Goal: Information Seeking & Learning: Learn about a topic

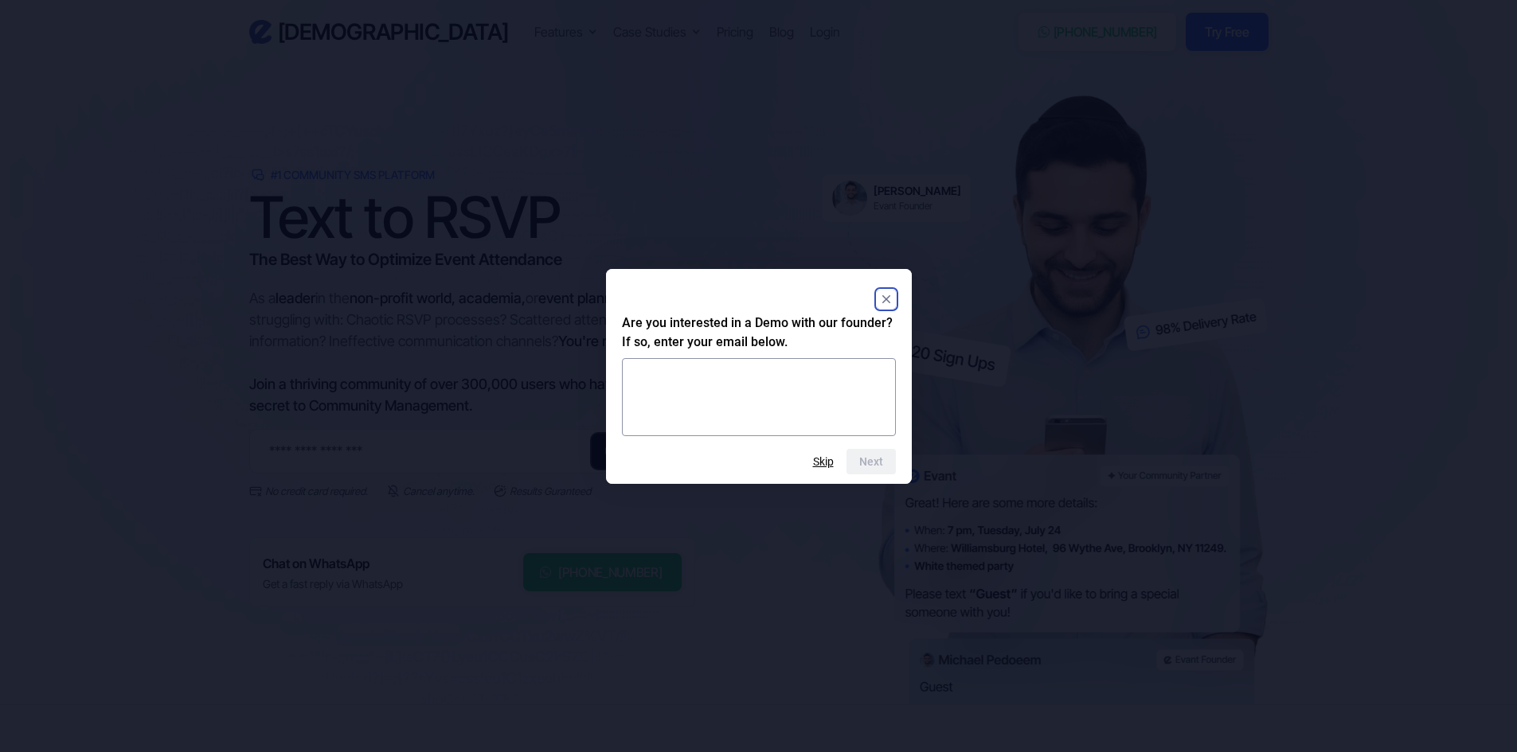
click at [884, 299] on rect "Close" at bounding box center [886, 299] width 19 height 19
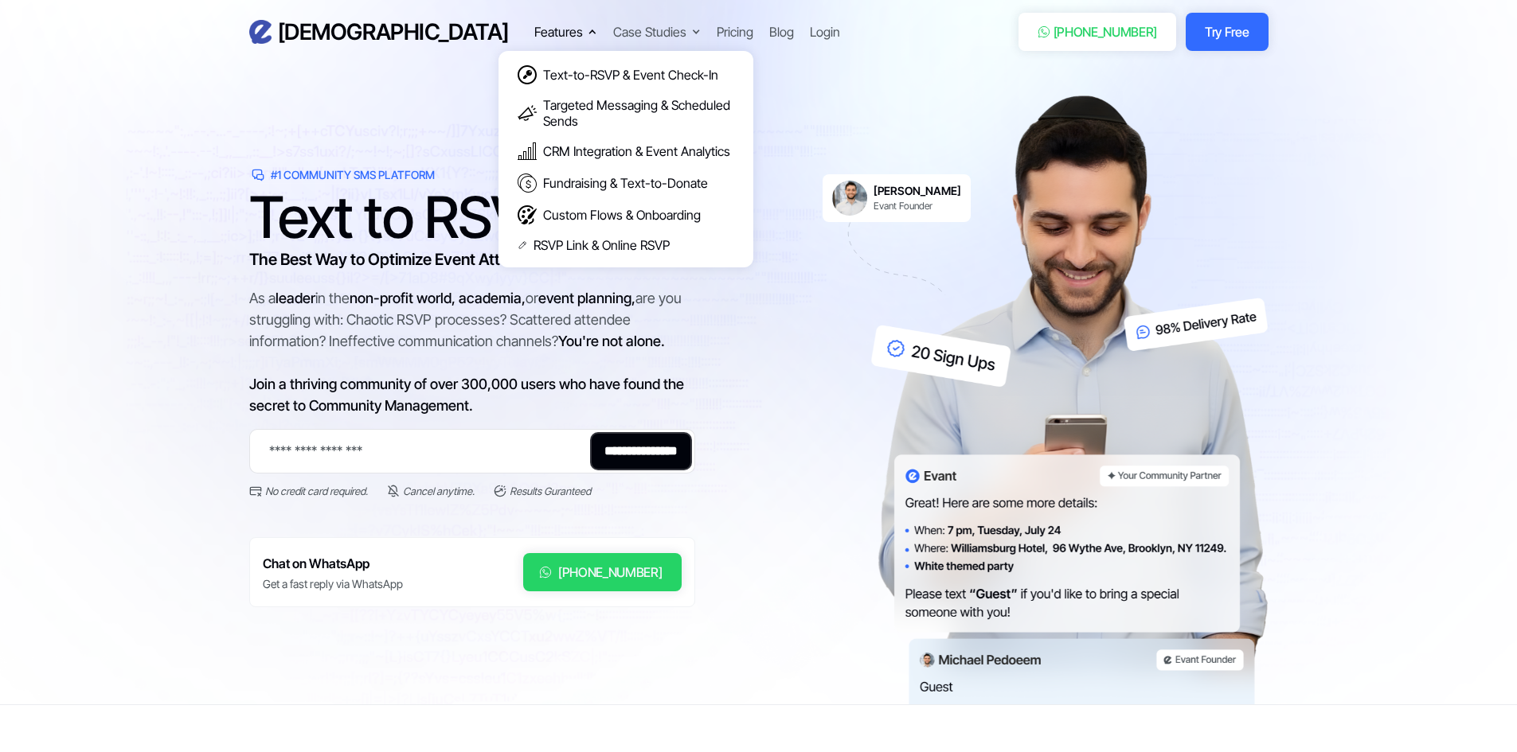
click at [534, 36] on div "Features" at bounding box center [558, 31] width 49 height 19
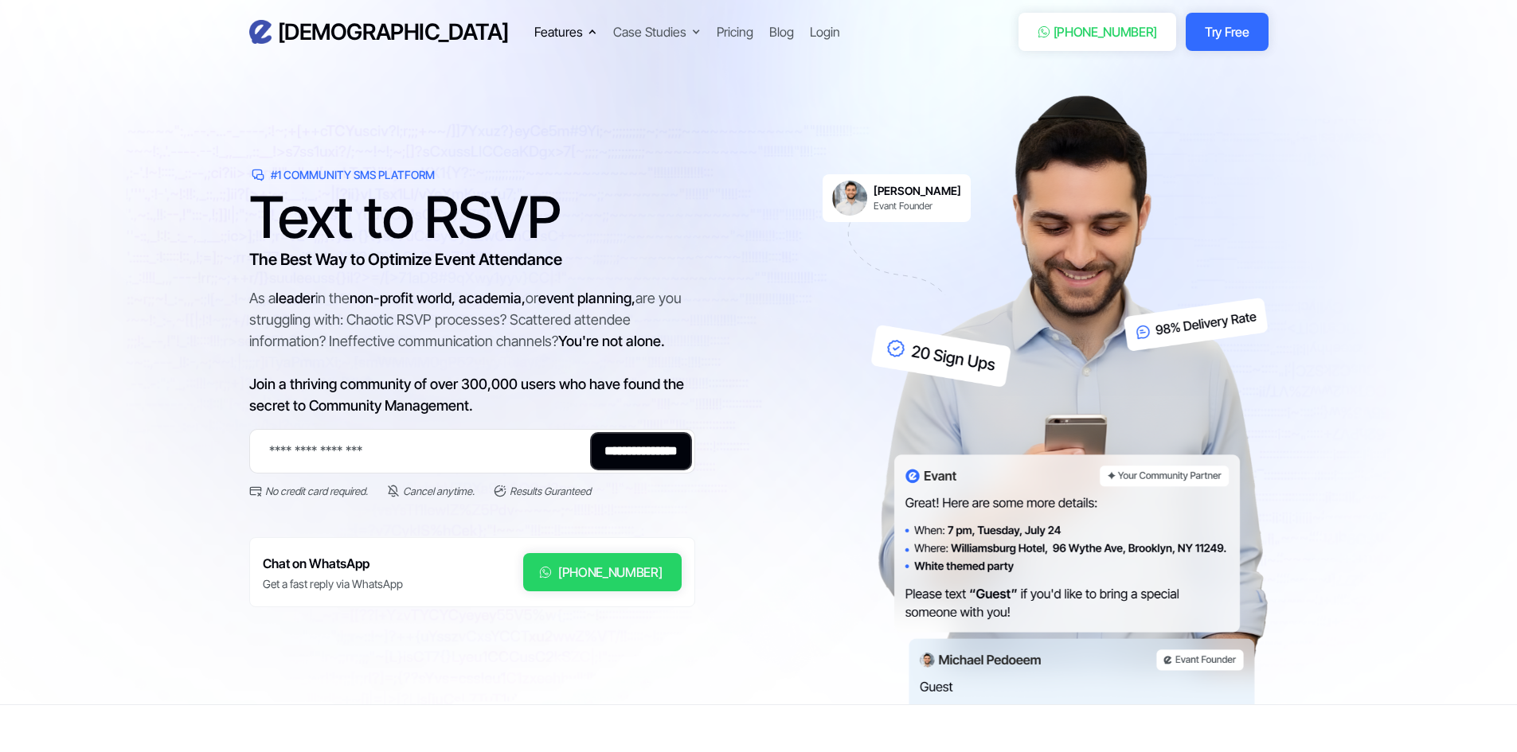
click at [534, 29] on div "Features" at bounding box center [558, 31] width 49 height 19
click at [1205, 39] on link "Try Free" at bounding box center [1227, 32] width 82 height 38
click at [886, 193] on h6 "[PERSON_NAME]" at bounding box center [917, 191] width 88 height 14
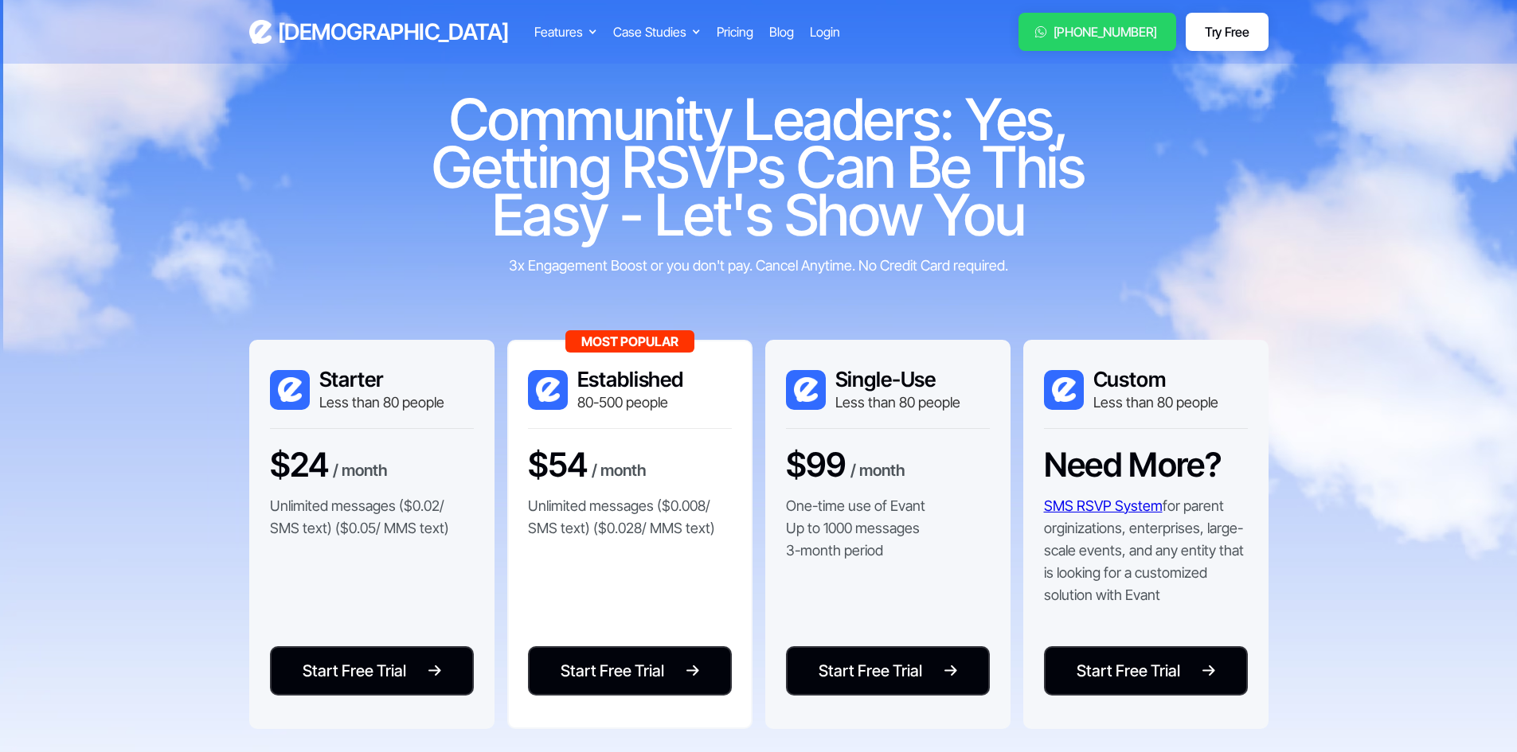
scroll to position [80, 0]
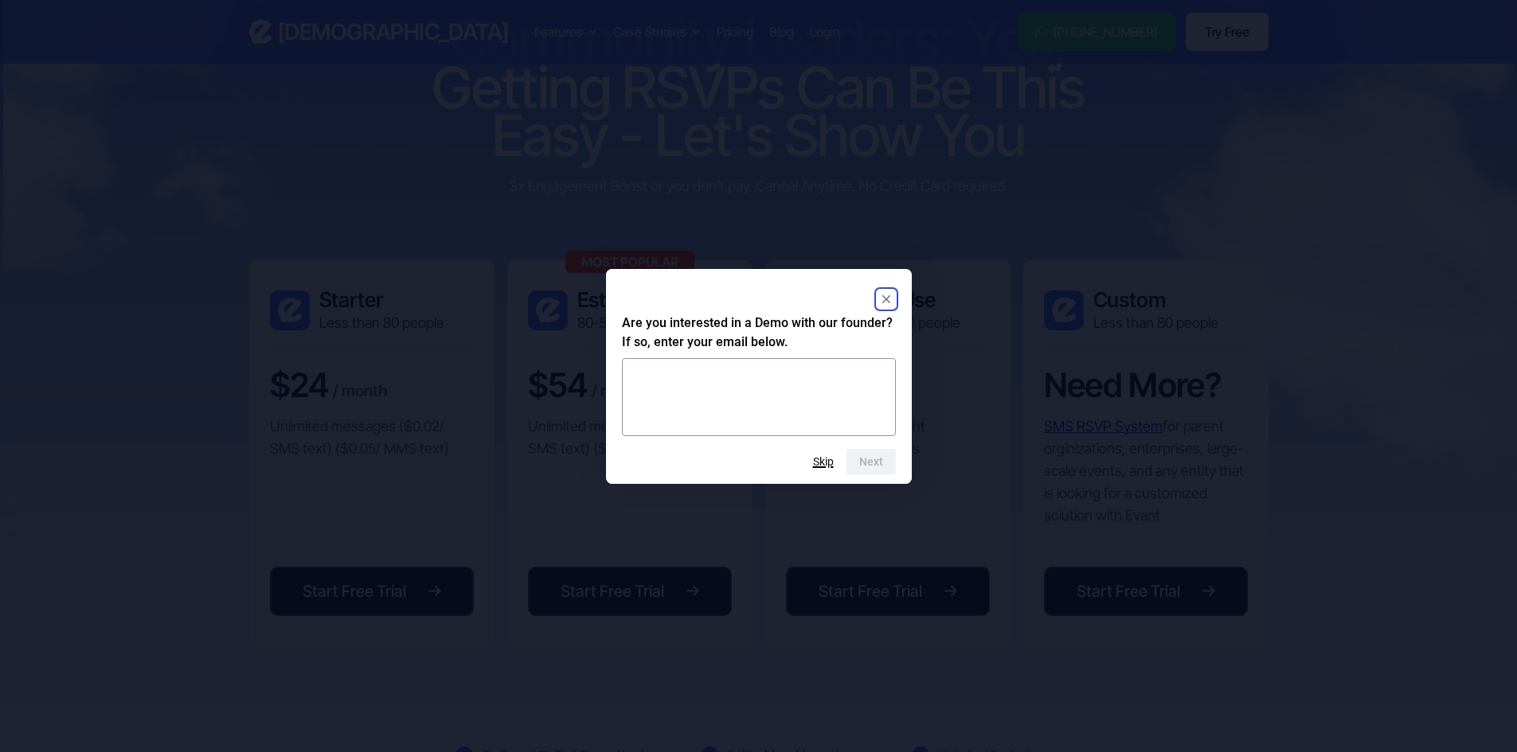
click at [822, 460] on button "Skip" at bounding box center [823, 461] width 21 height 13
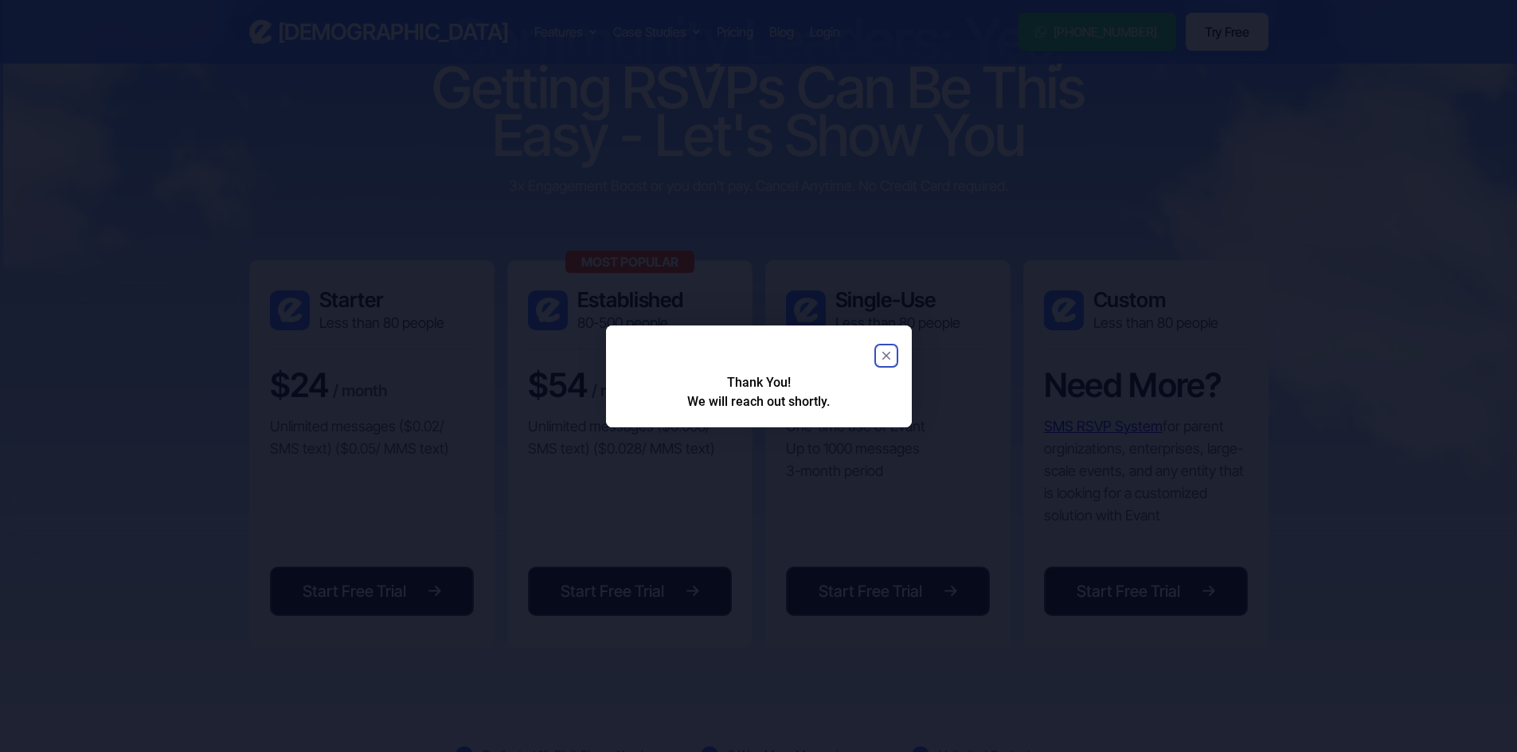
click at [882, 354] on rect "Close" at bounding box center [886, 355] width 19 height 19
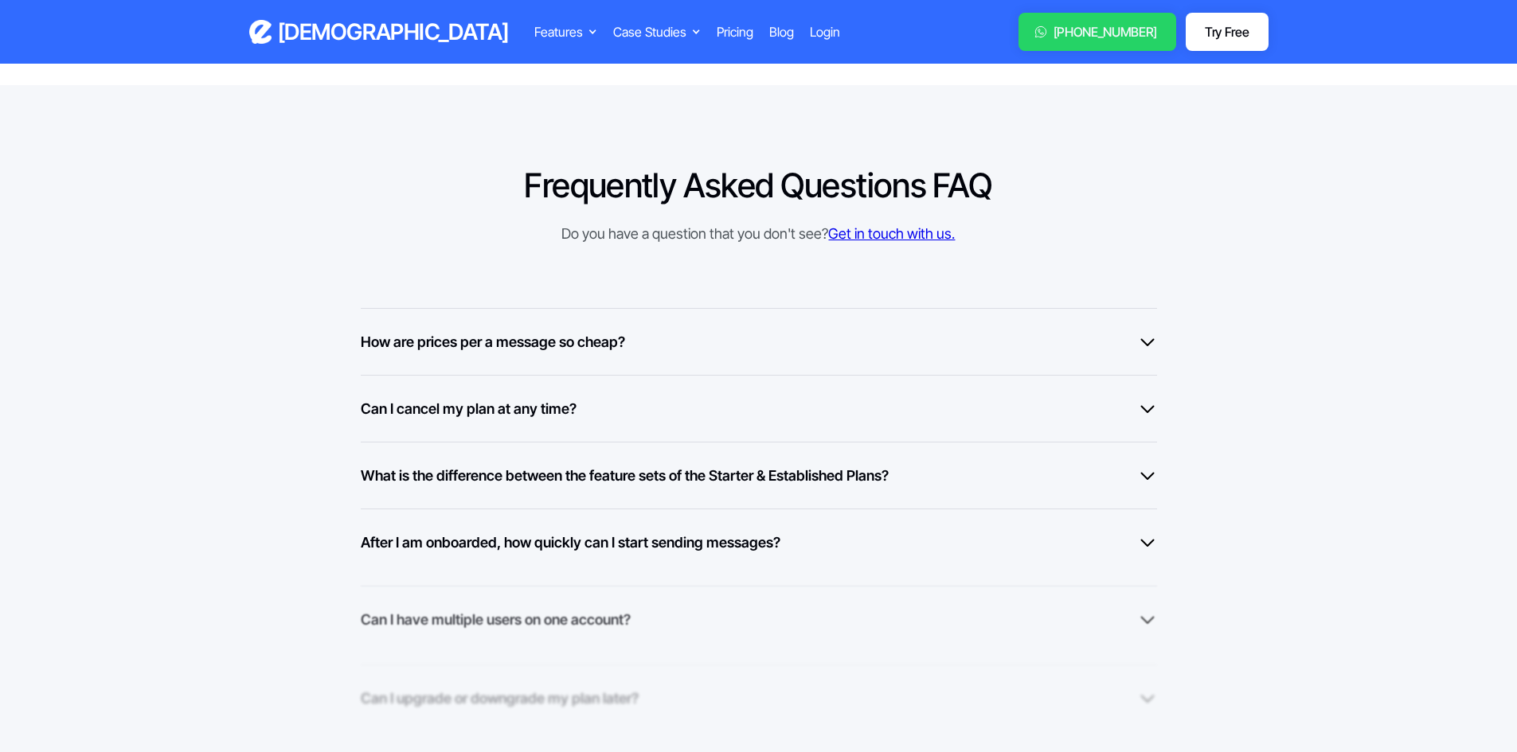
scroll to position [1115, 0]
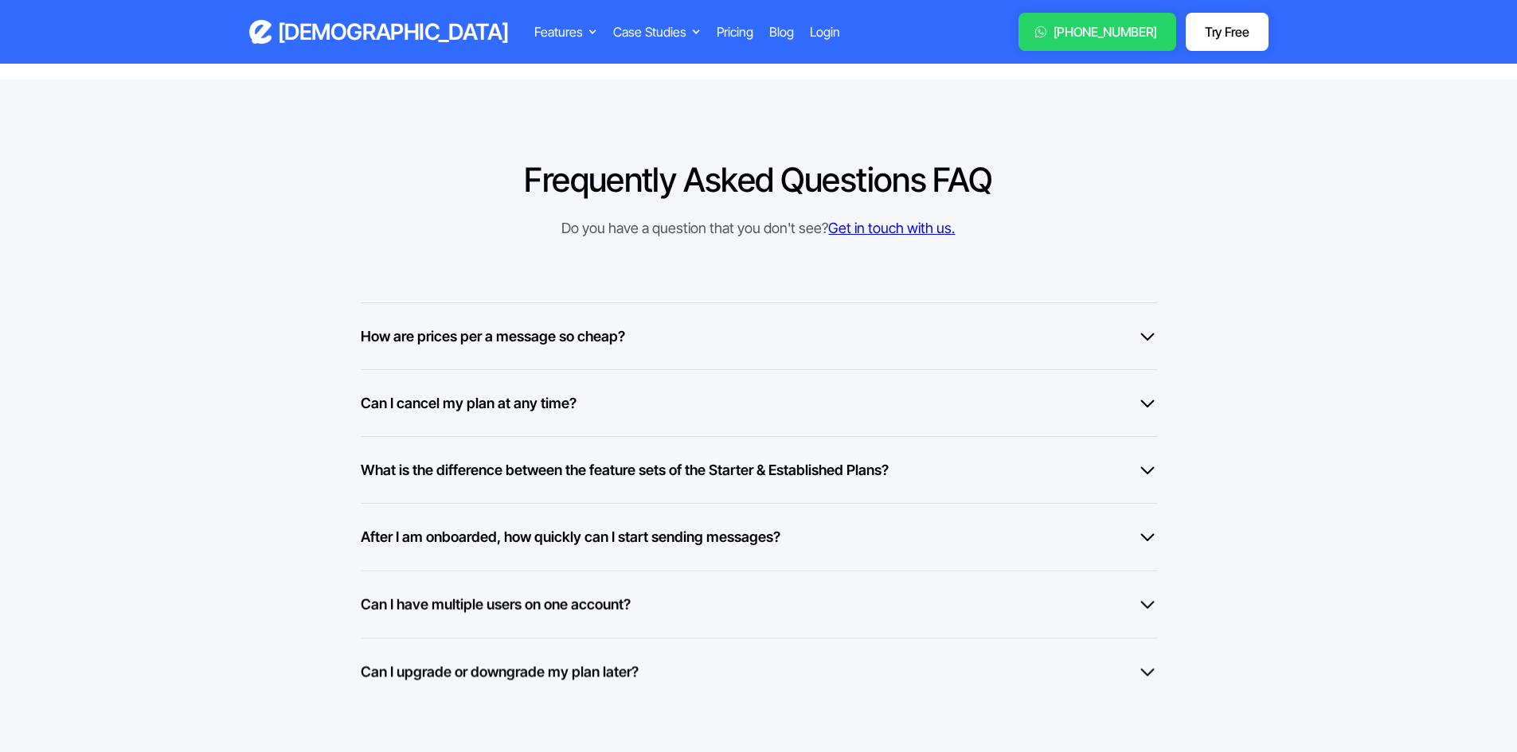
click at [747, 532] on h6 "After I am onboarded, how quickly can I start sending messages?" at bounding box center [571, 536] width 420 height 21
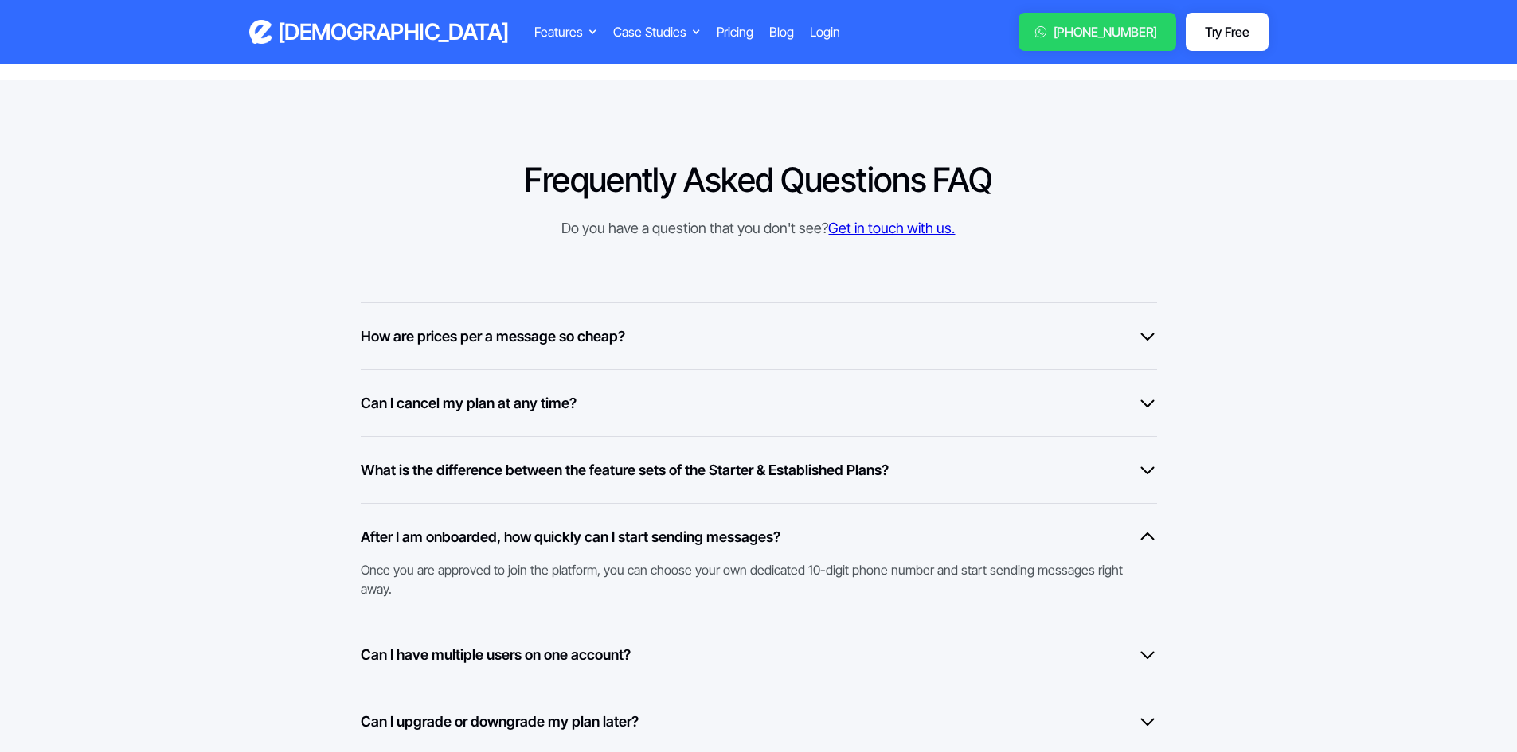
click at [742, 536] on h6 "After I am onboarded, how quickly can I start sending messages?" at bounding box center [571, 536] width 420 height 21
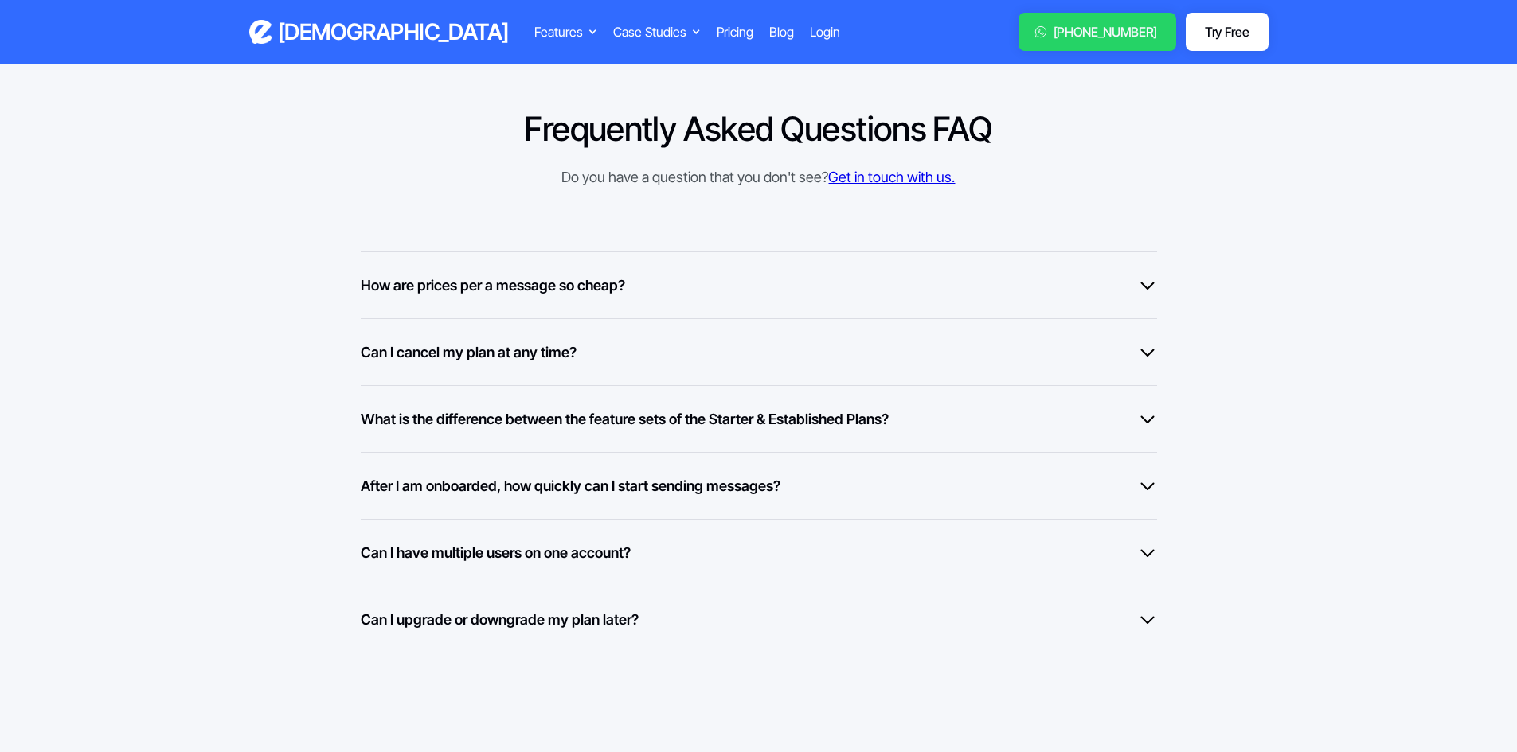
scroll to position [1194, 0]
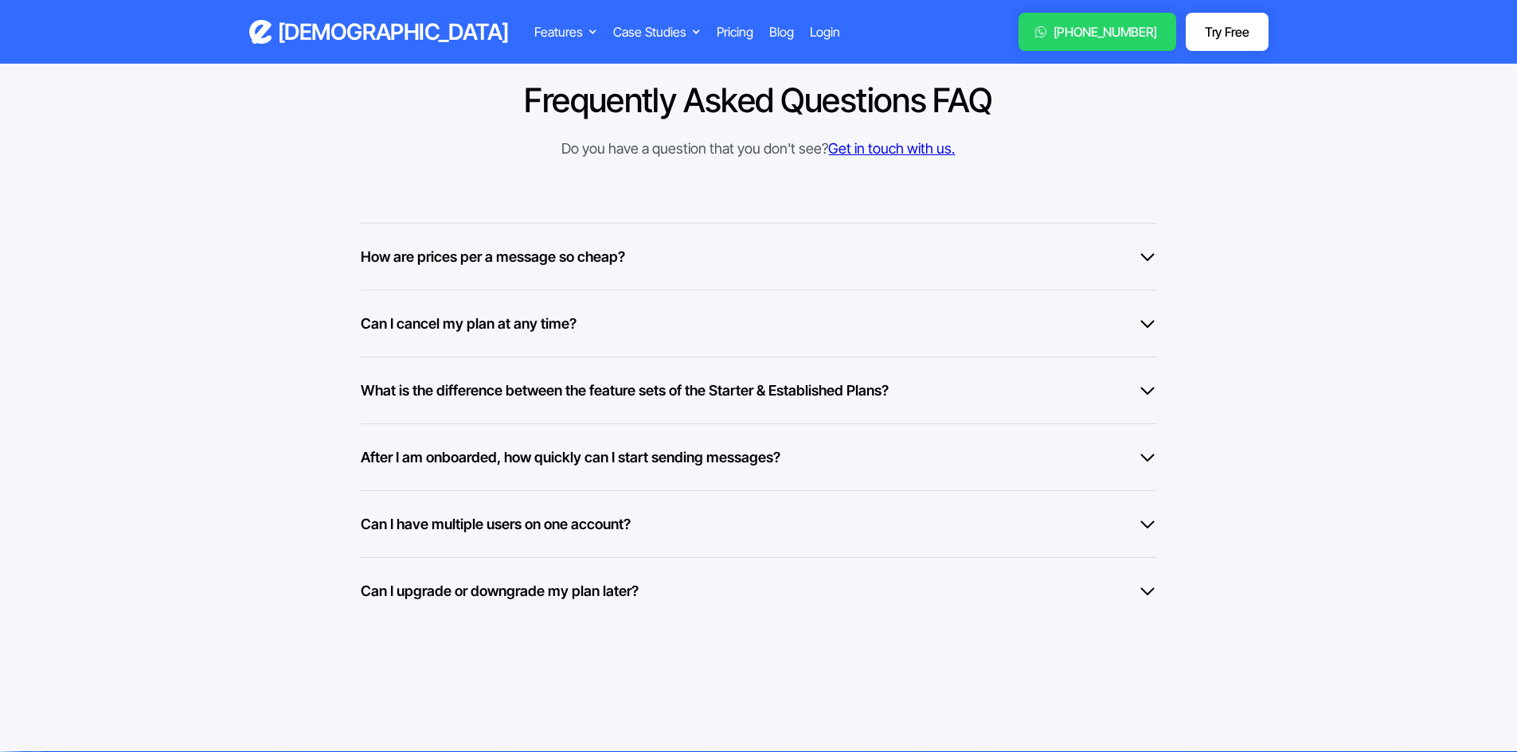
click at [616, 523] on h6 "Can I have multiple users on one account?" at bounding box center [496, 524] width 270 height 21
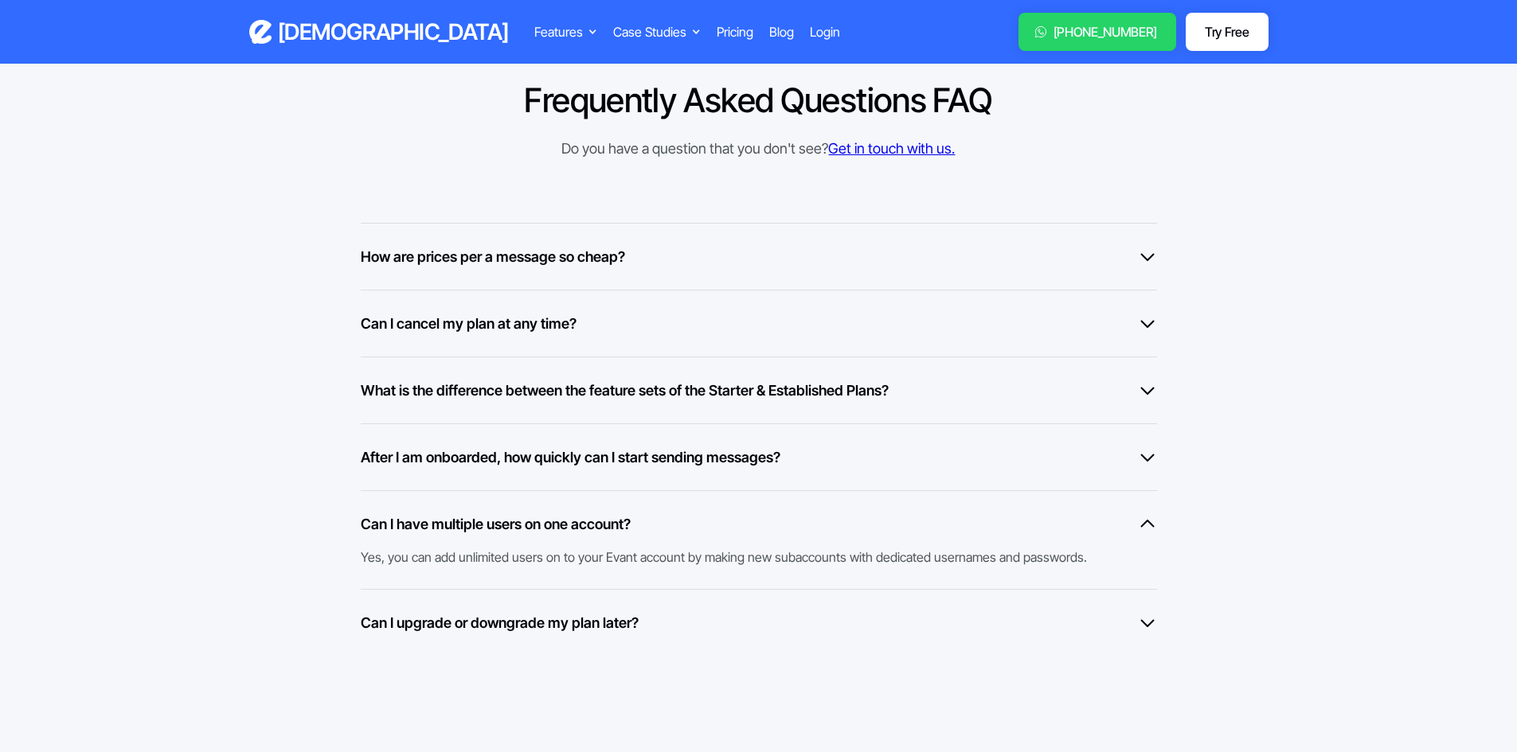
click at [618, 522] on h6 "Can I have multiple users on one account?" at bounding box center [496, 524] width 270 height 21
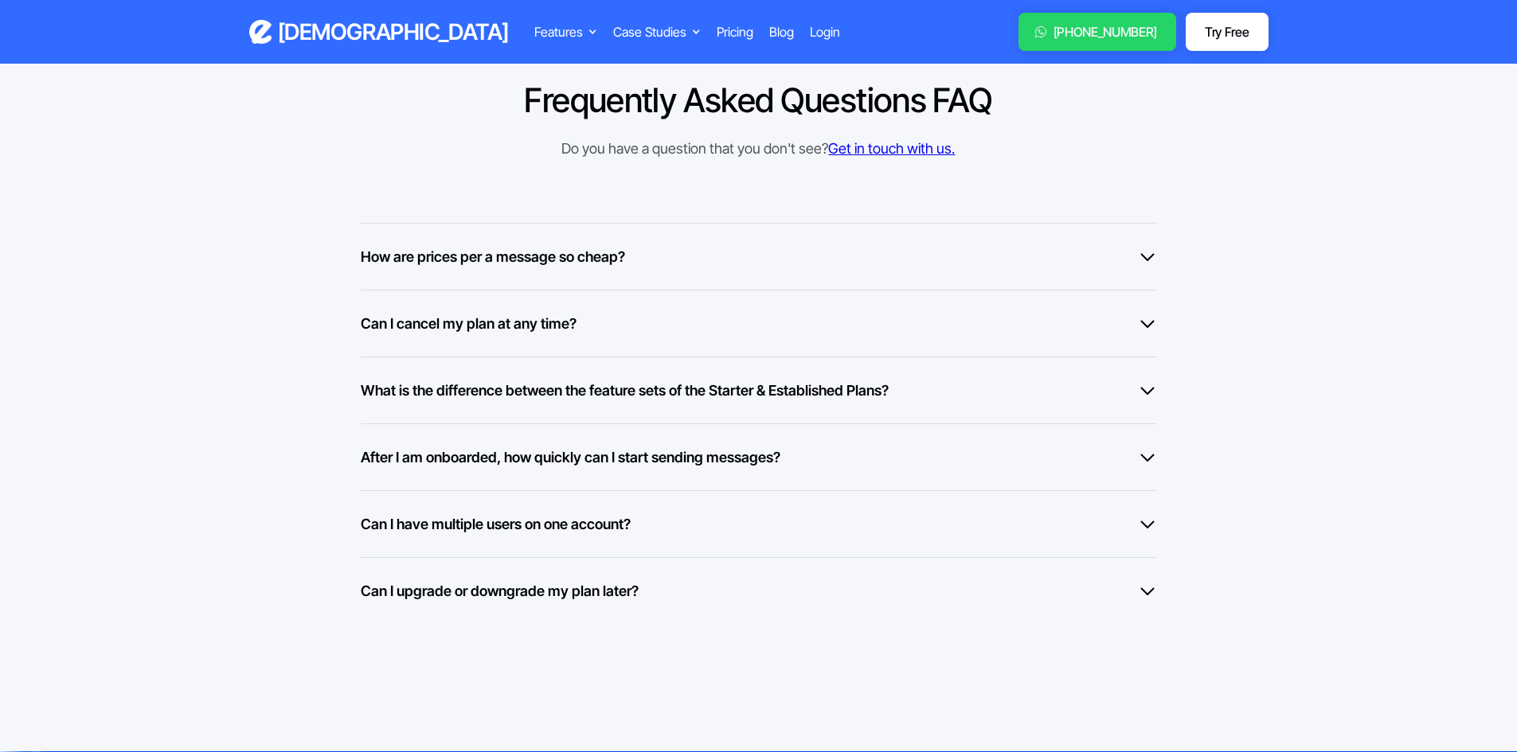
click at [539, 580] on h6 "Can I upgrade or downgrade my plan later?" at bounding box center [500, 590] width 278 height 21
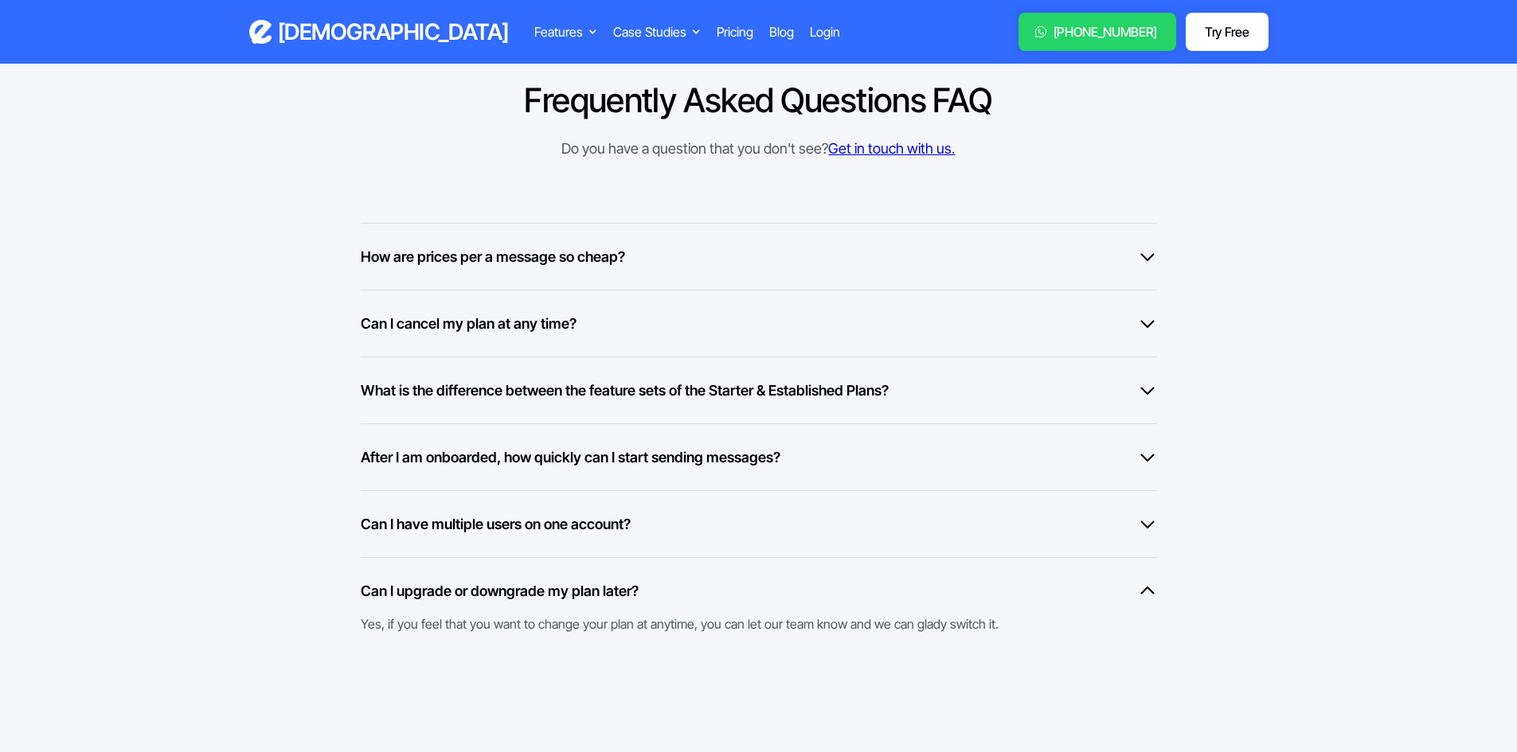
click at [560, 589] on h6 "Can I upgrade or downgrade my plan later?" at bounding box center [500, 590] width 278 height 21
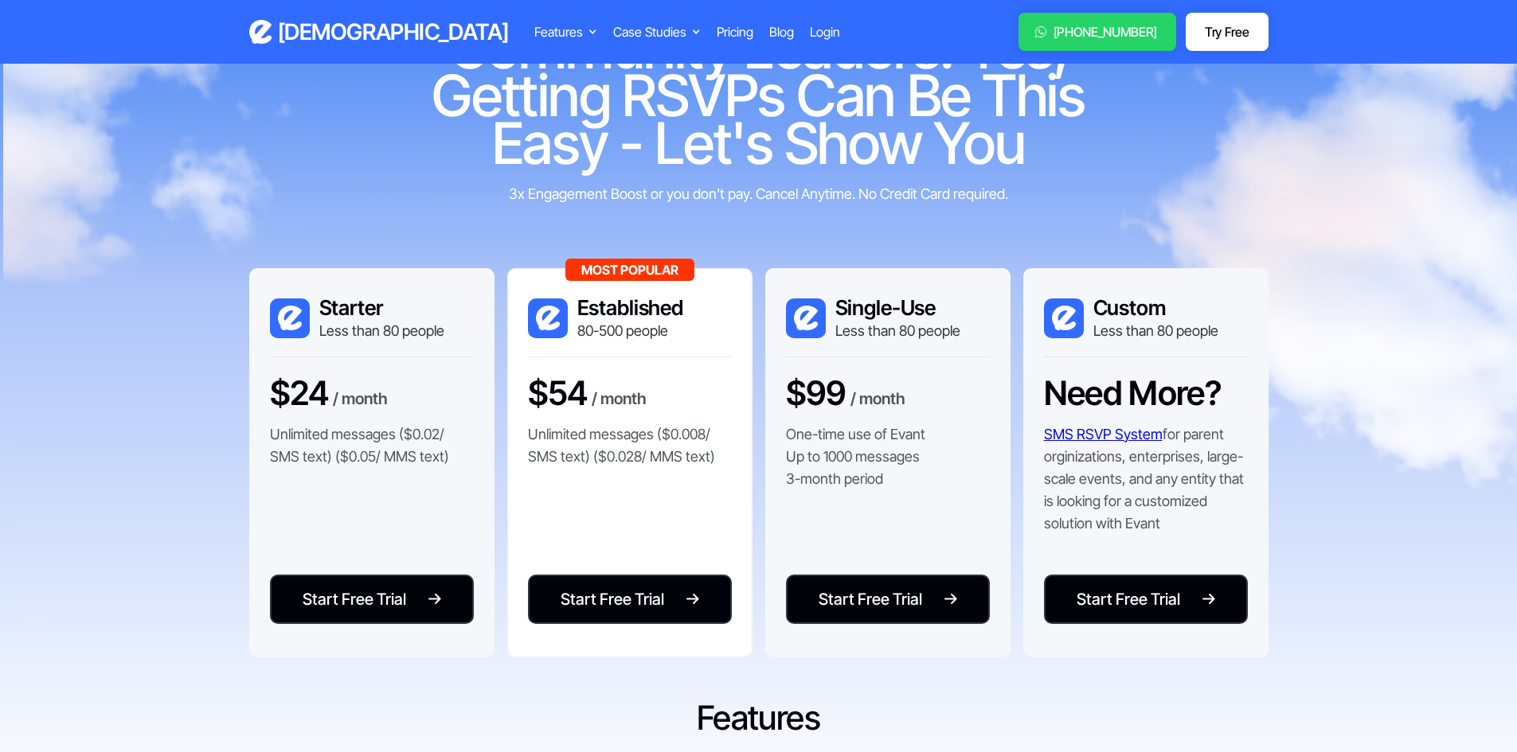
scroll to position [0, 0]
